Goal: Task Accomplishment & Management: Use online tool/utility

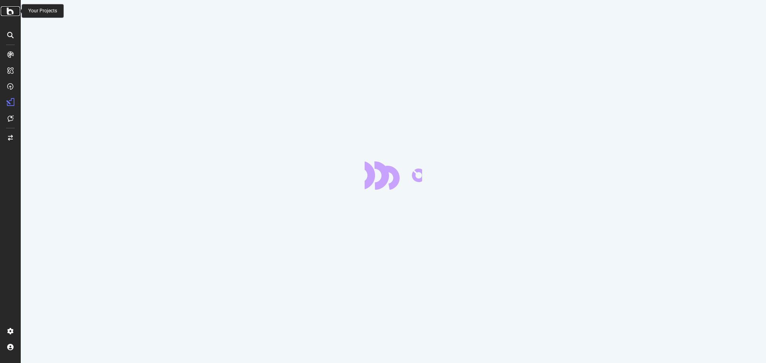
click at [11, 13] on icon at bounding box center [10, 11] width 7 height 10
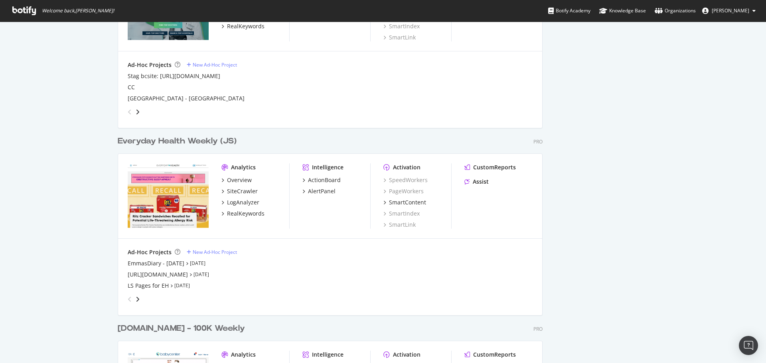
scroll to position [997, 0]
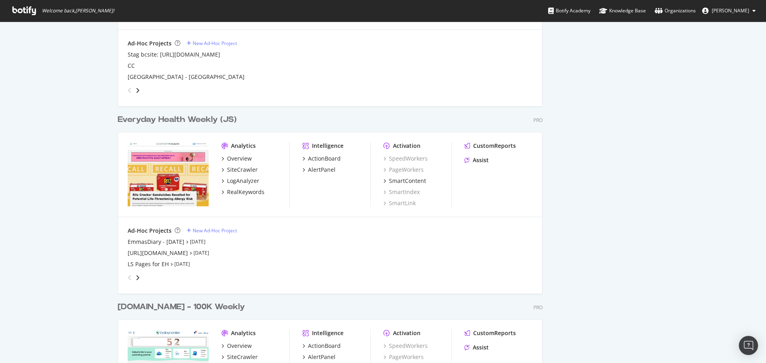
click at [177, 120] on div "Everyday Health Weekly (JS)" at bounding box center [177, 120] width 119 height 12
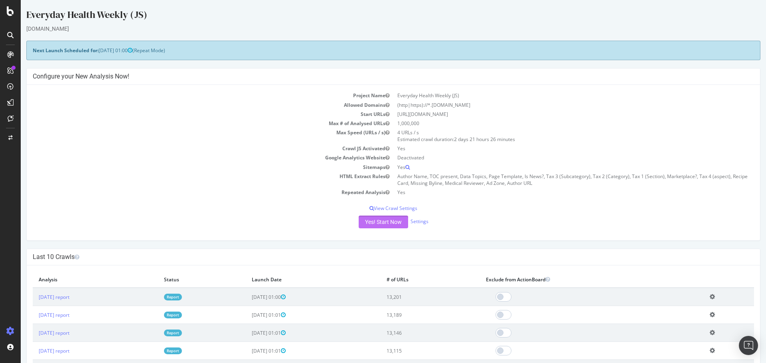
click at [396, 226] on button "Yes! Start Now" at bounding box center [383, 222] width 49 height 13
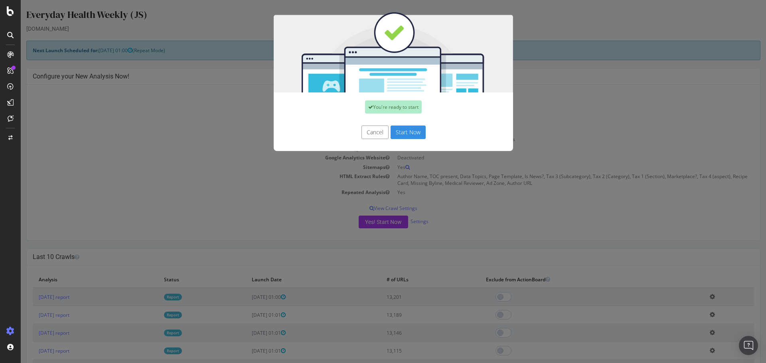
click at [400, 132] on button "Start Now" at bounding box center [408, 133] width 35 height 14
